Goal: Transaction & Acquisition: Purchase product/service

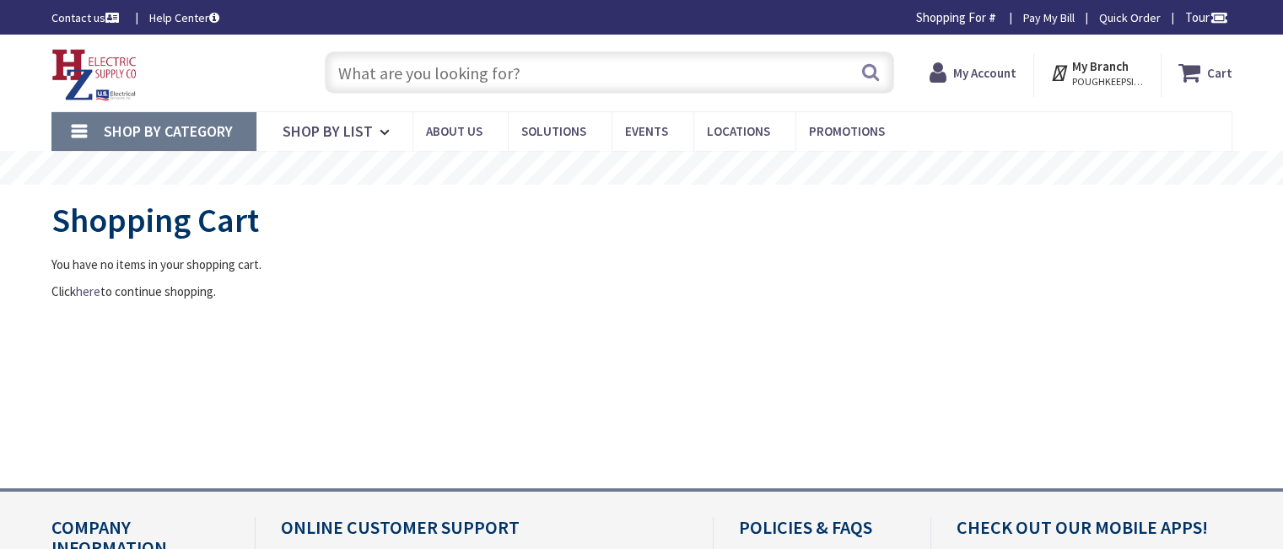
type input "[GEOGRAPHIC_DATA], [GEOGRAPHIC_DATA]"
click at [558, 75] on input "text" at bounding box center [609, 72] width 569 height 42
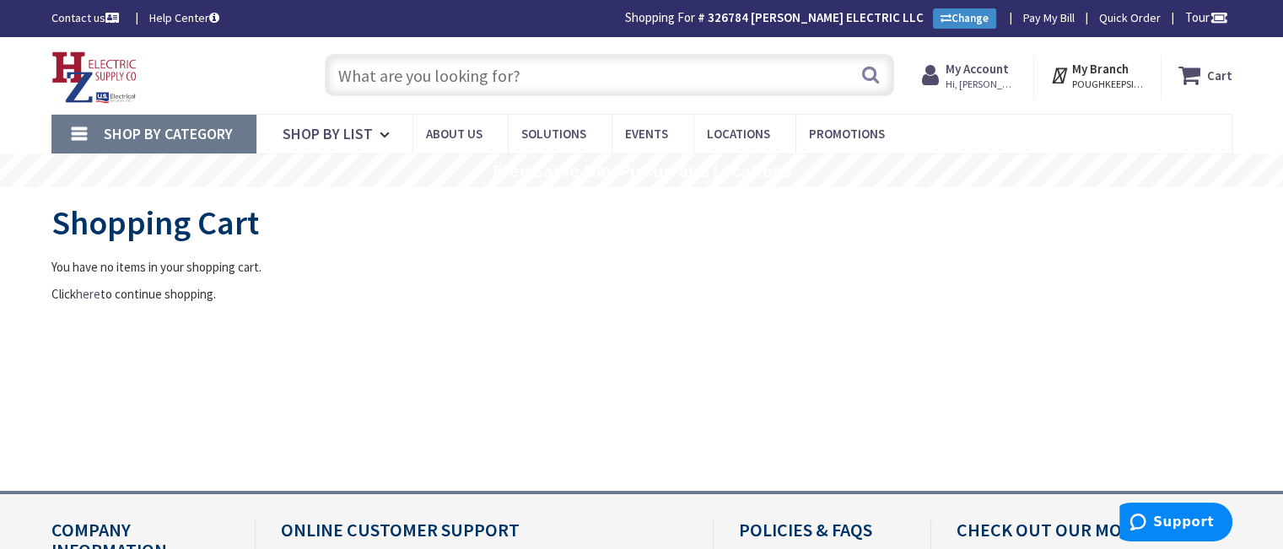
click at [571, 88] on input "text" at bounding box center [609, 75] width 569 height 42
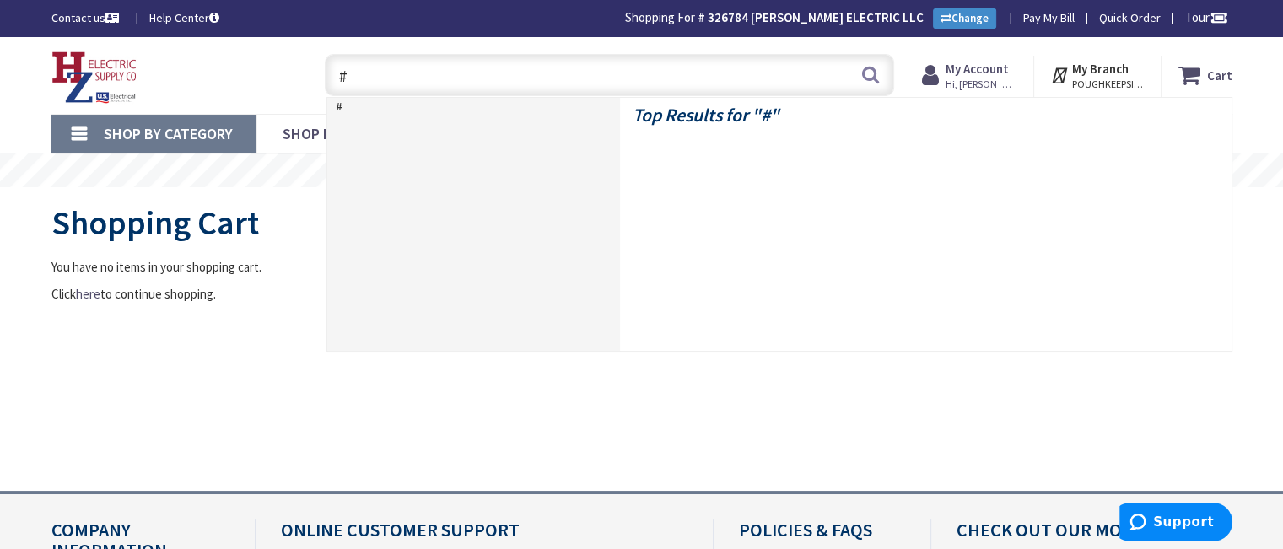
type input "#4"
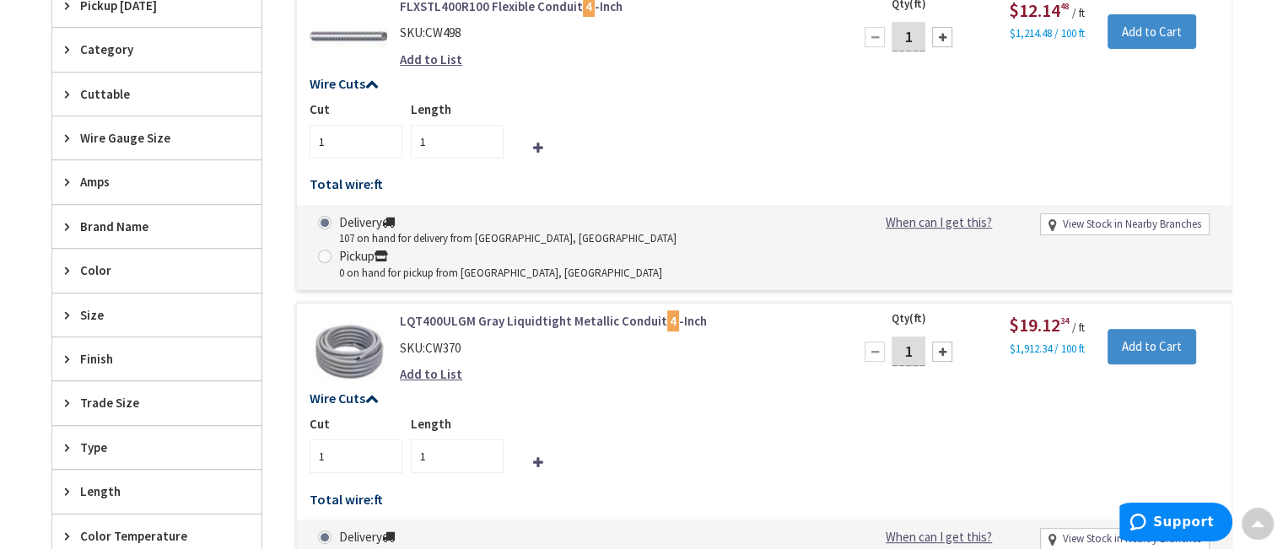
scroll to position [1, 0]
